Goal: Task Accomplishment & Management: Manage account settings

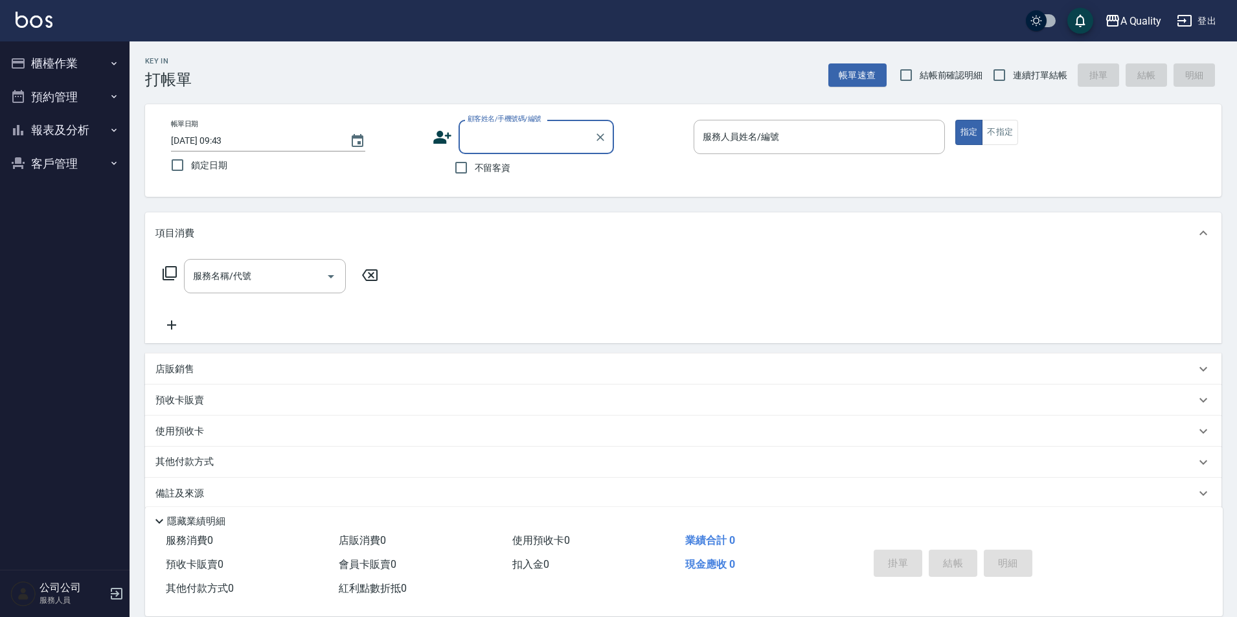
click at [83, 89] on button "預約管理" at bounding box center [64, 97] width 119 height 34
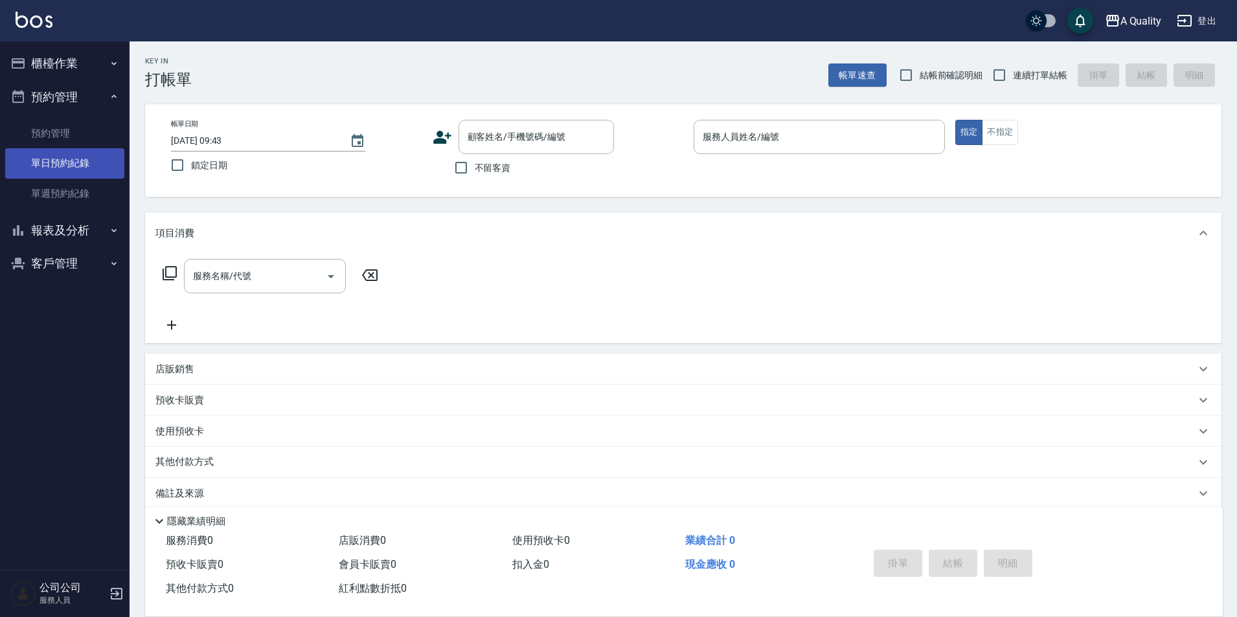
click at [66, 162] on link "單日預約紀錄" at bounding box center [64, 163] width 119 height 30
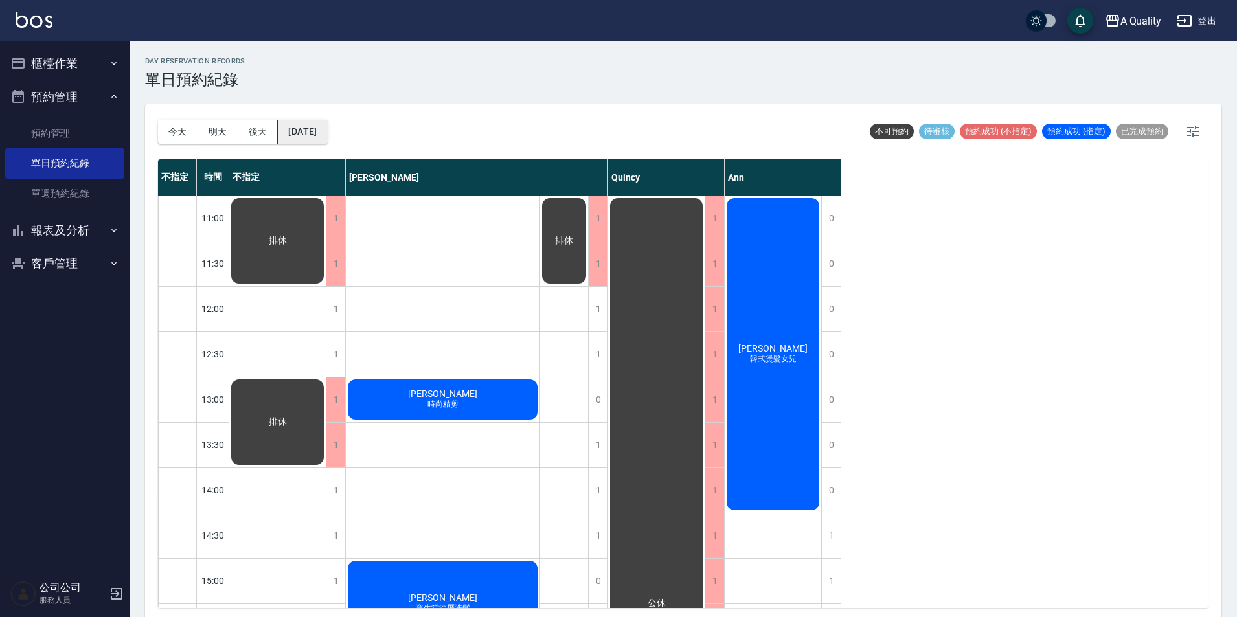
click at [327, 126] on button "[DATE]" at bounding box center [302, 132] width 49 height 24
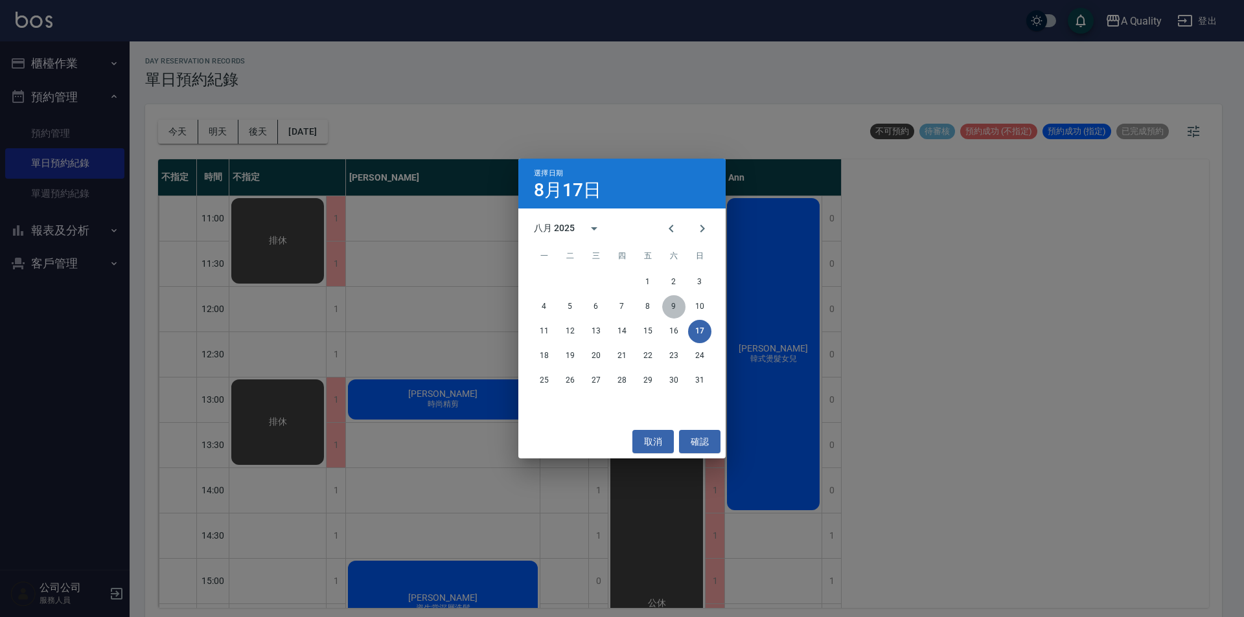
click at [672, 310] on button "9" at bounding box center [673, 306] width 23 height 23
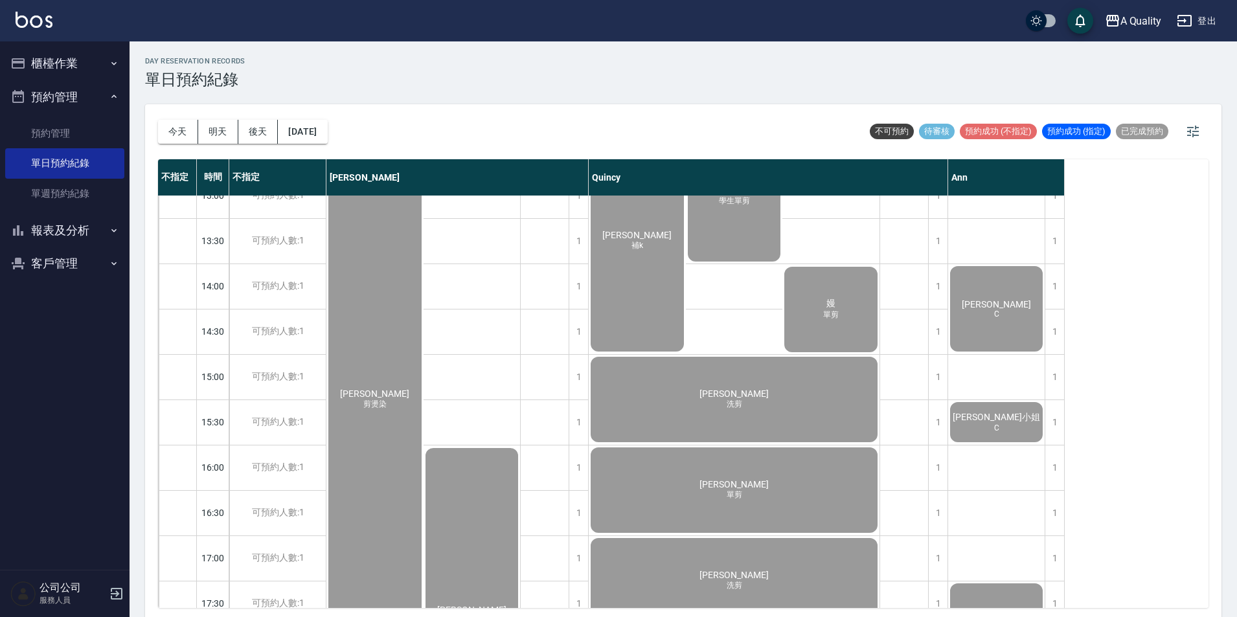
scroll to position [259, 0]
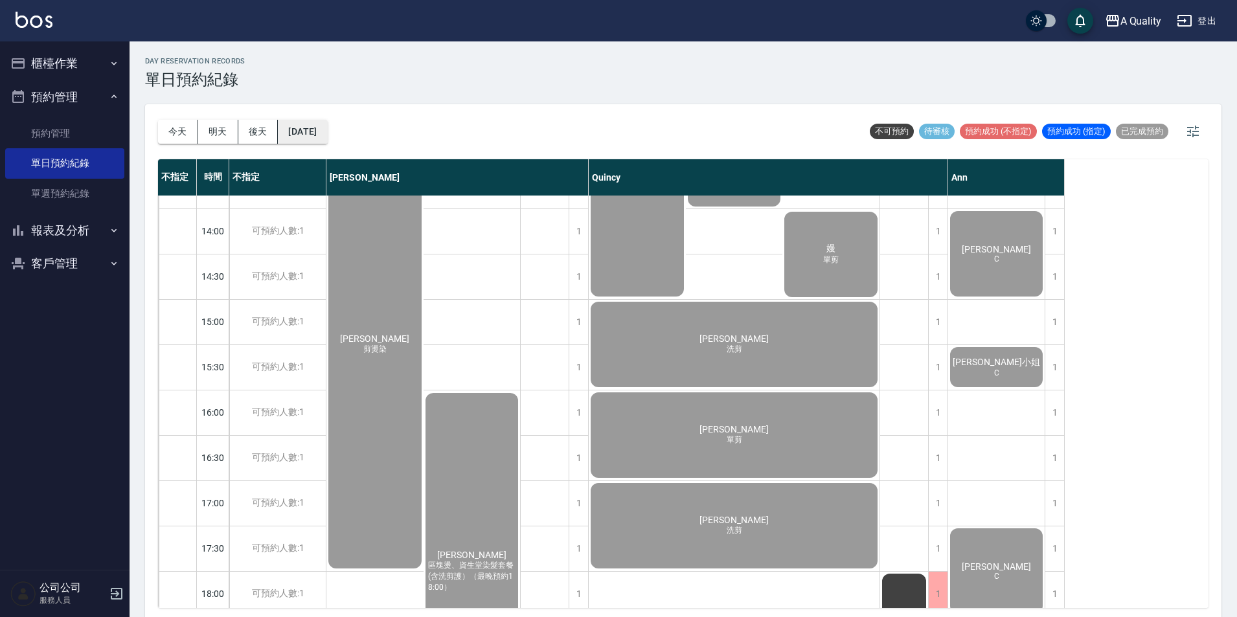
click at [327, 133] on button "2025/08/09" at bounding box center [302, 132] width 49 height 24
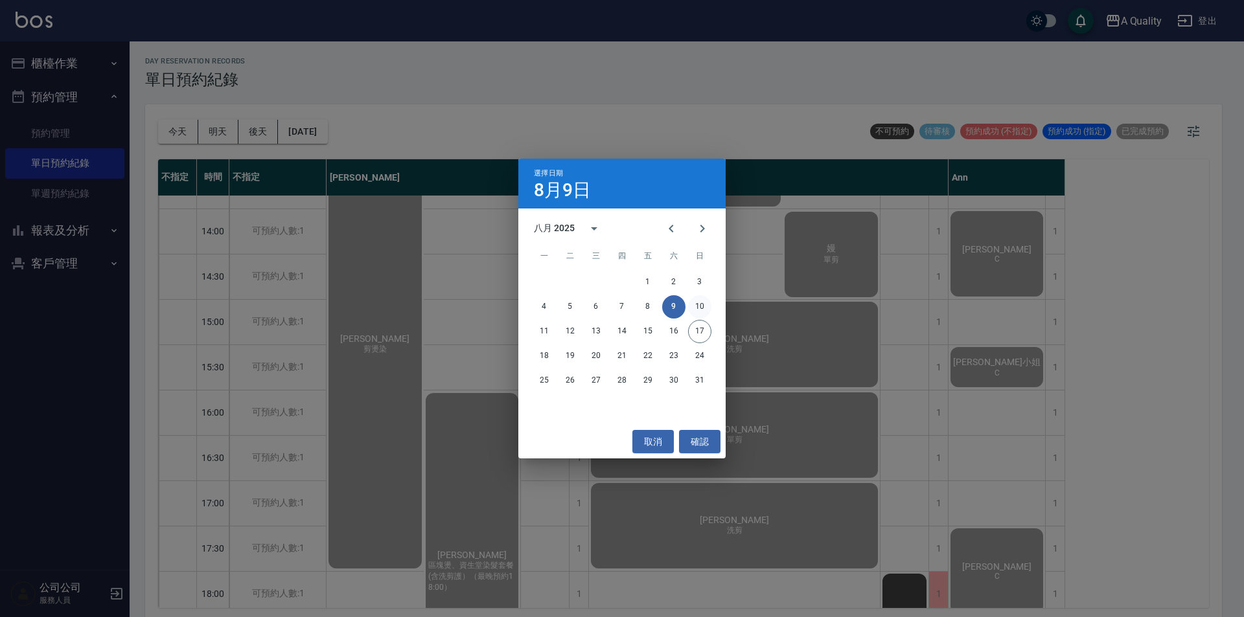
click at [694, 304] on button "10" at bounding box center [699, 306] width 23 height 23
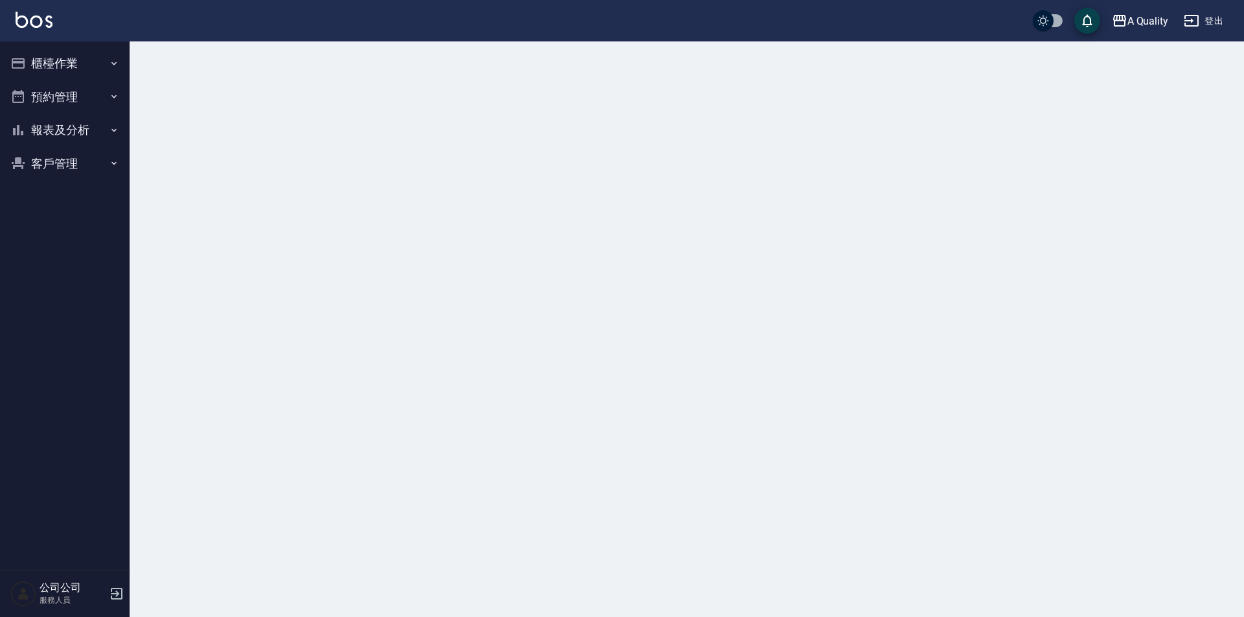
click at [72, 95] on button "預約管理" at bounding box center [64, 97] width 119 height 34
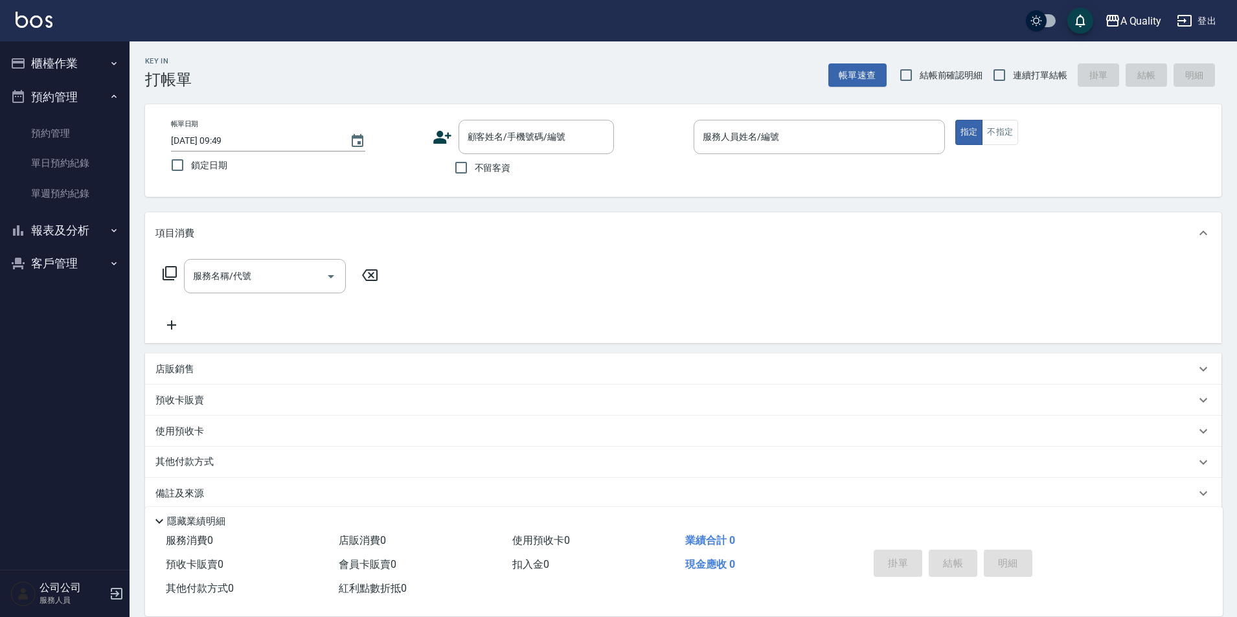
click at [86, 52] on button "櫃檯作業" at bounding box center [64, 64] width 119 height 34
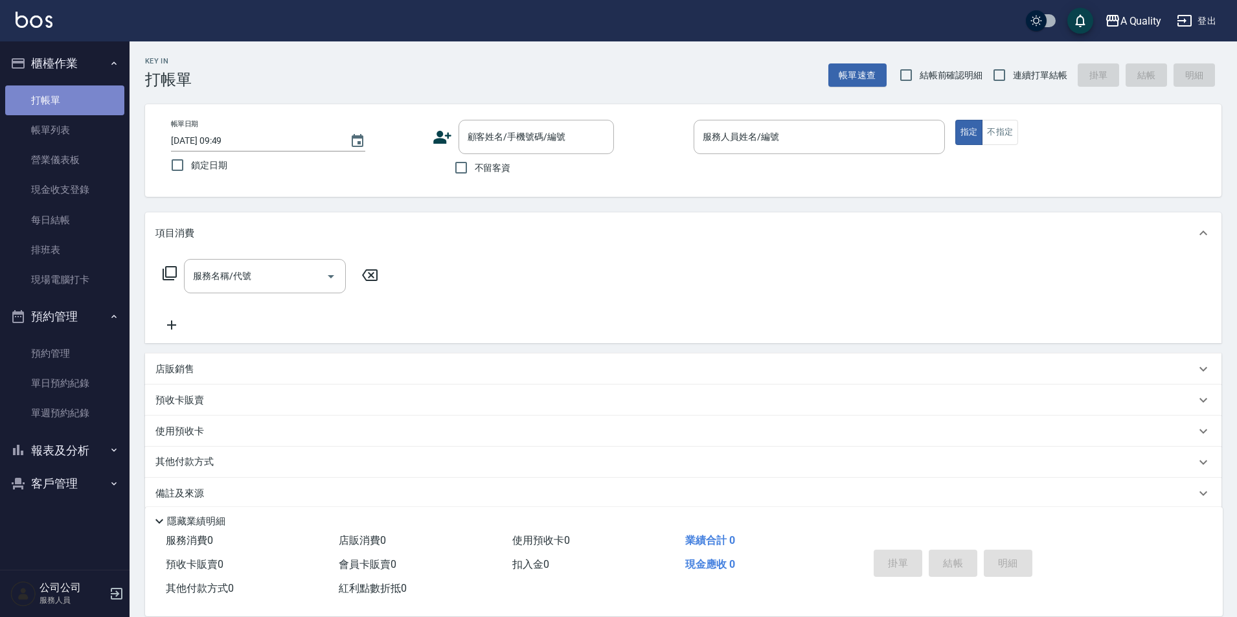
click at [78, 106] on link "打帳單" at bounding box center [64, 101] width 119 height 30
click at [70, 126] on link "帳單列表" at bounding box center [64, 130] width 119 height 30
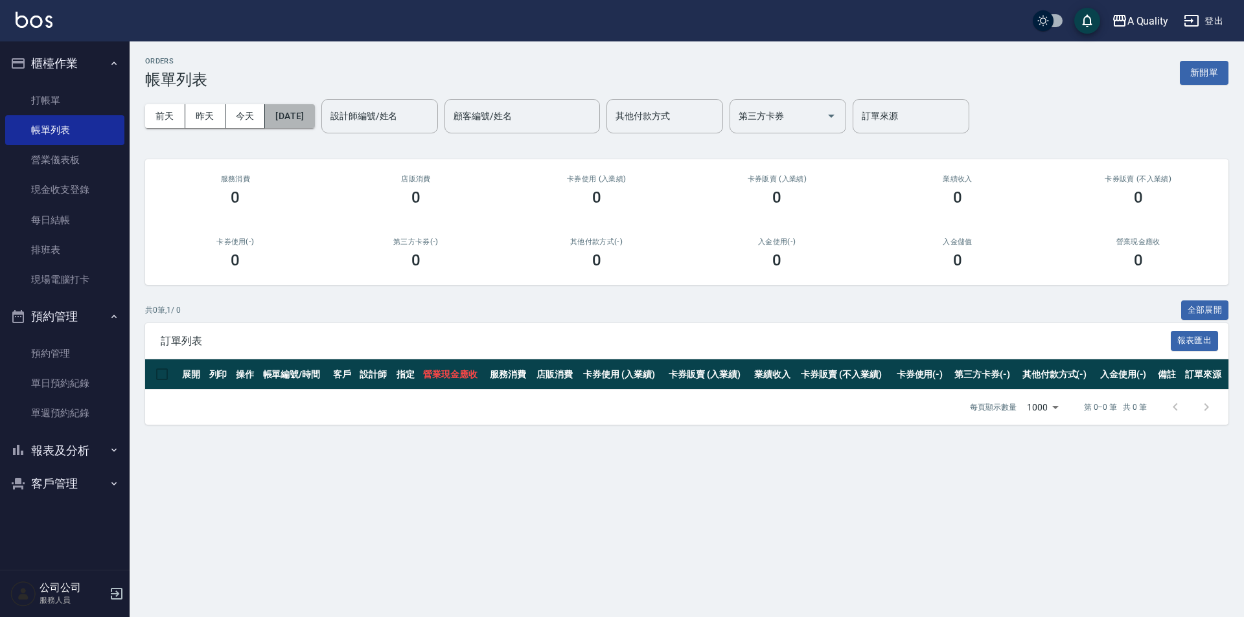
click at [314, 117] on button "[DATE]" at bounding box center [289, 116] width 49 height 24
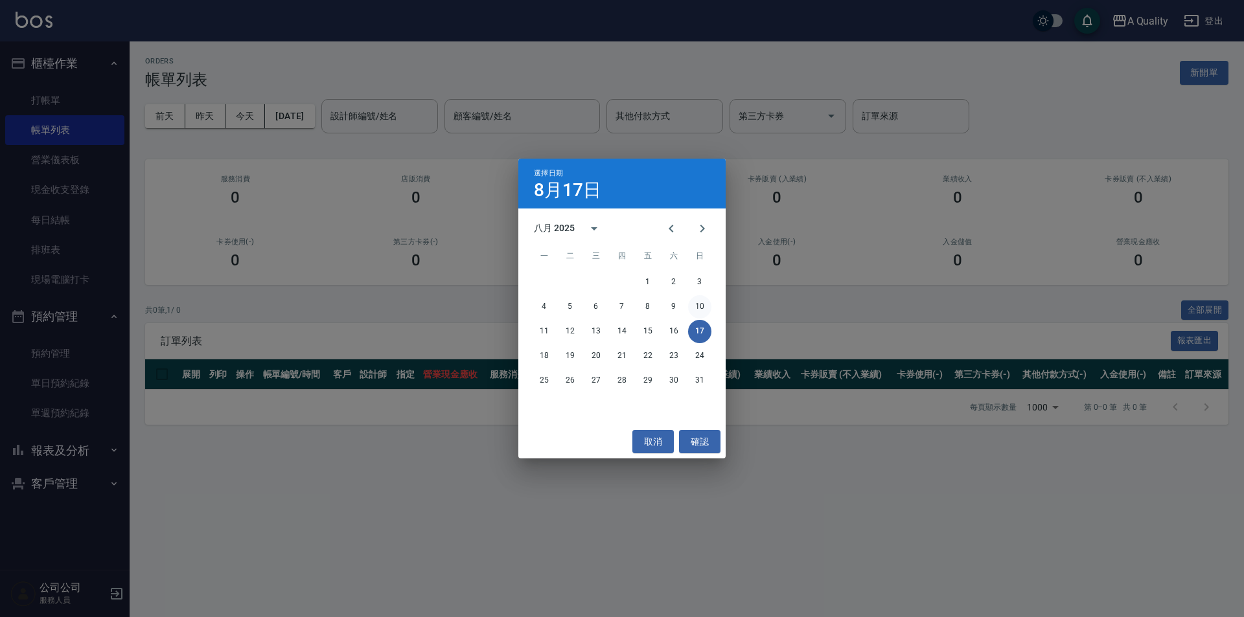
click at [708, 314] on button "10" at bounding box center [699, 306] width 23 height 23
